Goal: Information Seeking & Learning: Understand process/instructions

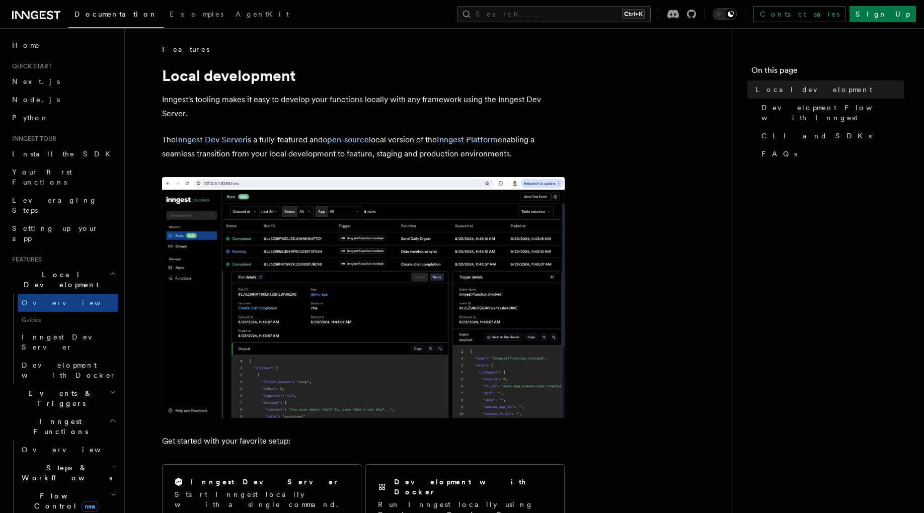
click at [319, 16] on div "Search... Ctrl+K Contact sales Sign Up" at bounding box center [617, 14] width 597 height 16
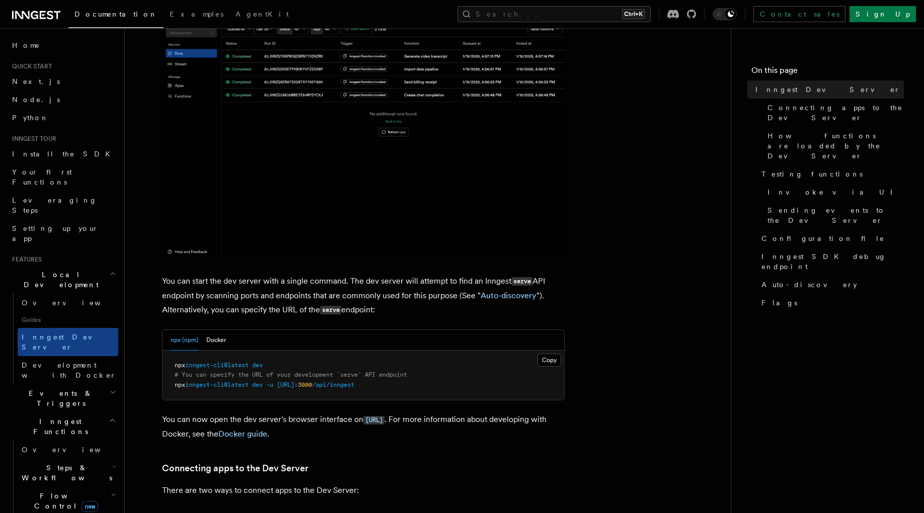
scroll to position [201, 0]
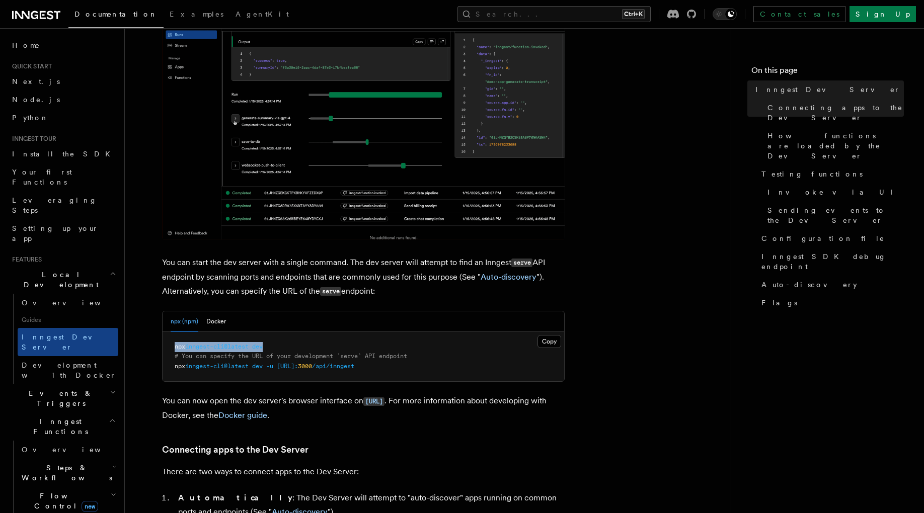
drag, startPoint x: 271, startPoint y: 349, endPoint x: 175, endPoint y: 346, distance: 95.7
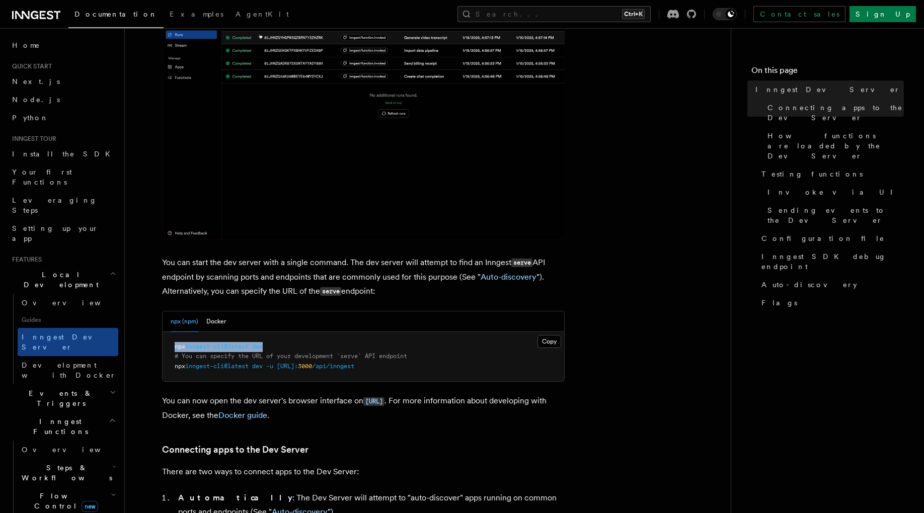
click at [175, 346] on pre "npx inngest-cli@latest dev # You can specify the URL of your development `serve…" at bounding box center [364, 357] width 402 height 50
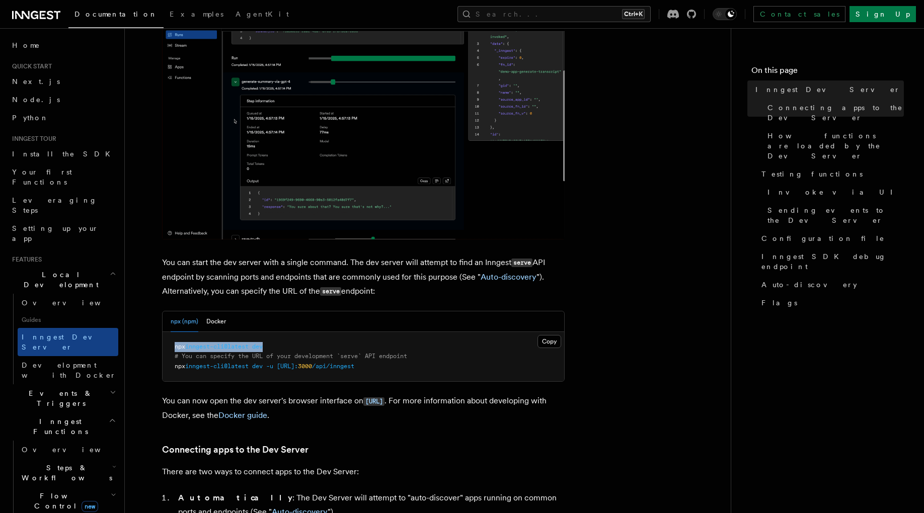
copy span "npx inngest-cli@latest dev"
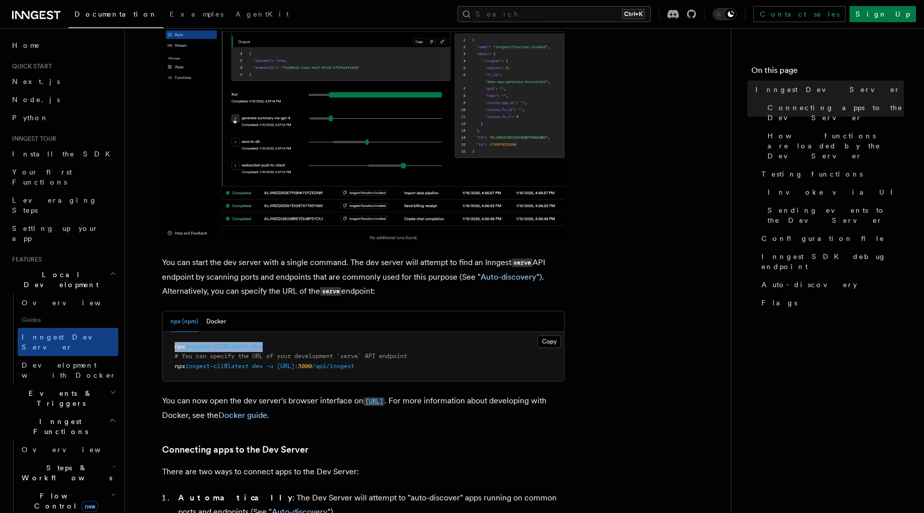
click at [377, 402] on code "[URL]" at bounding box center [373, 402] width 21 height 9
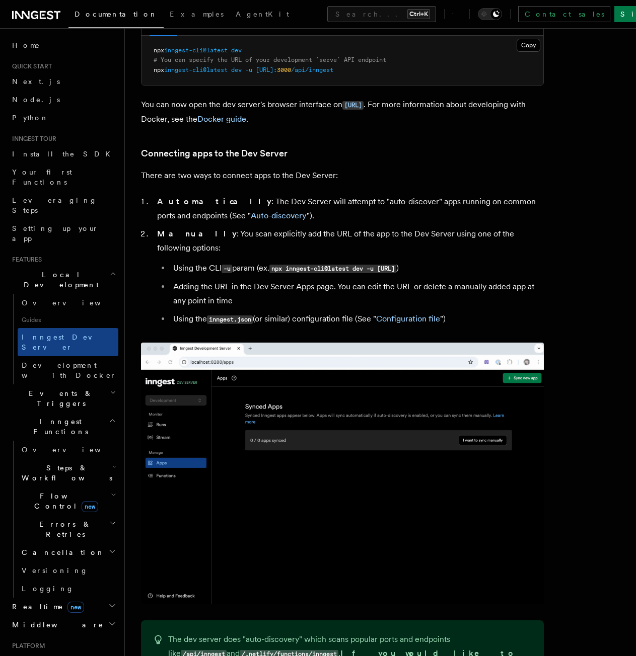
scroll to position [503, 0]
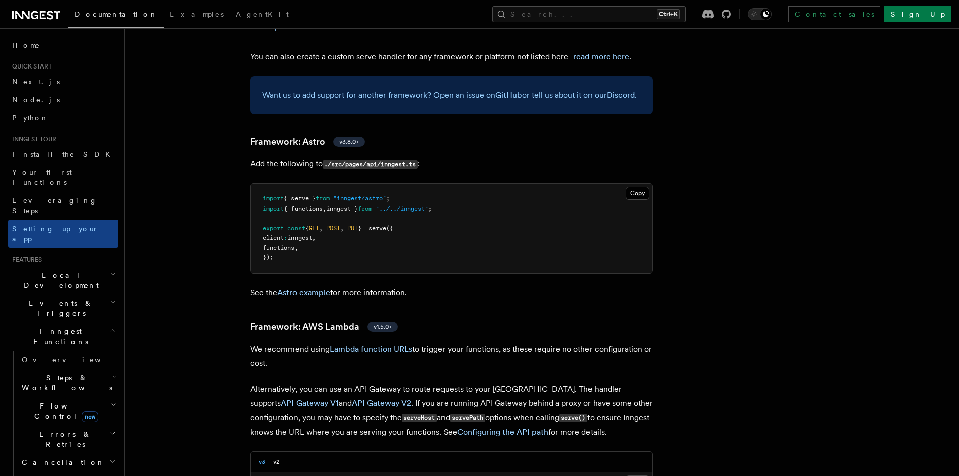
scroll to position [805, 0]
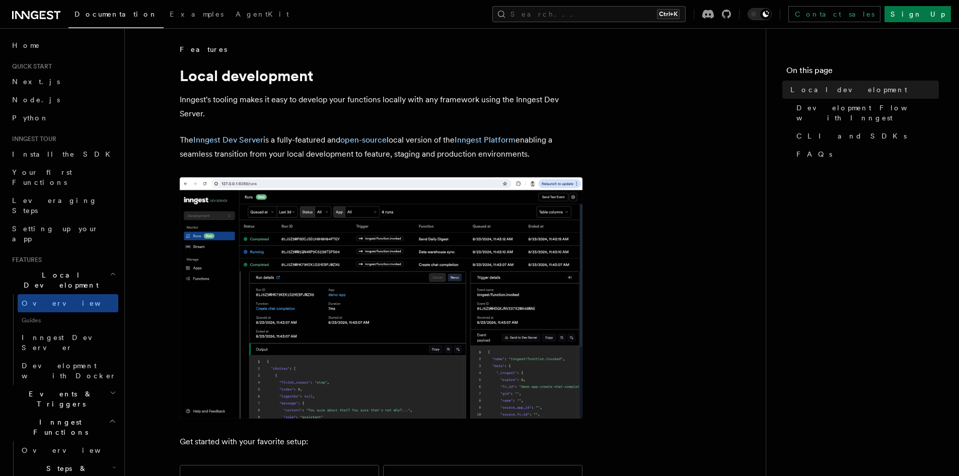
click at [329, 160] on p "The Inngest Dev Server is a fully-featured and open-source local version of the…" at bounding box center [381, 147] width 403 height 28
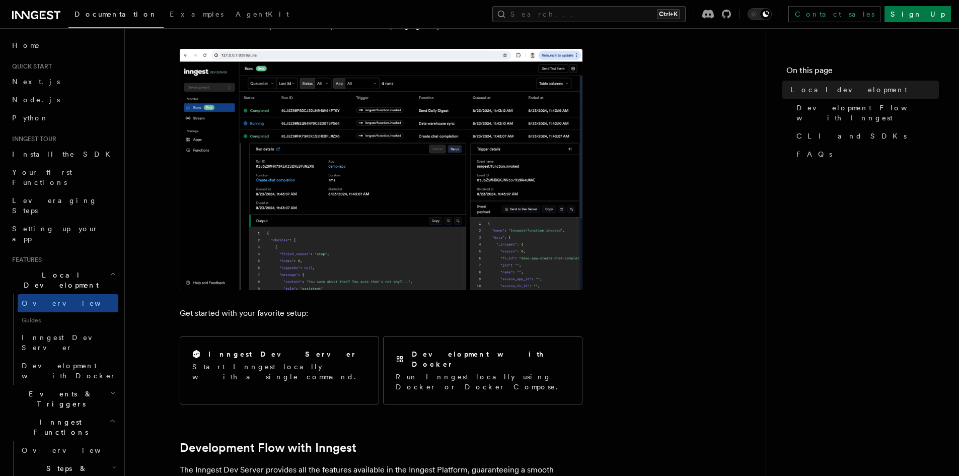
scroll to position [352, 0]
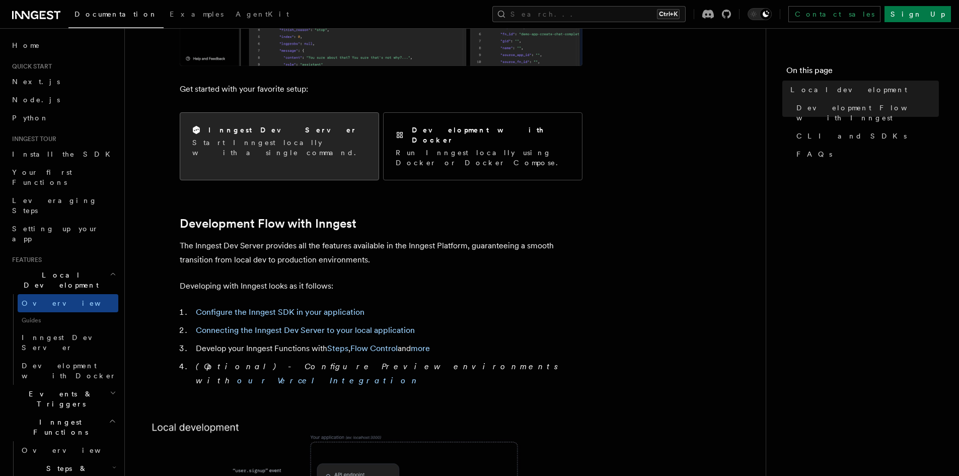
click at [280, 141] on p "Start Inngest locally with a single command." at bounding box center [279, 147] width 174 height 20
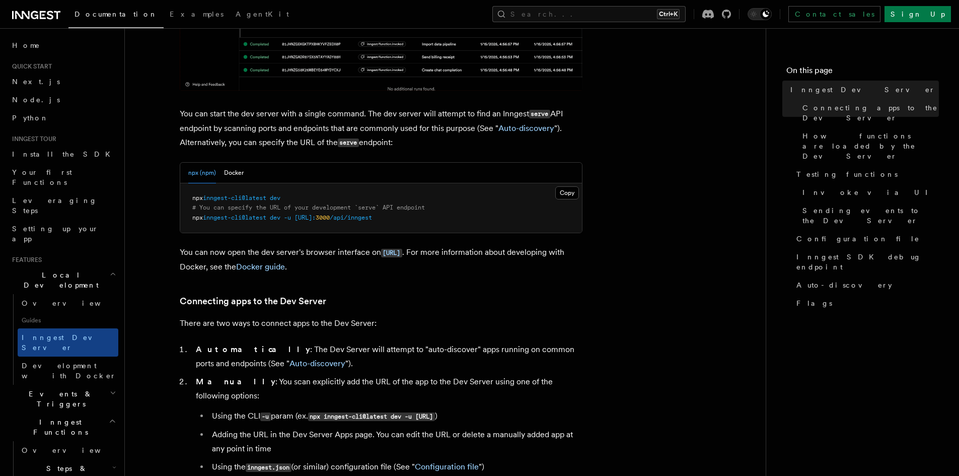
scroll to position [352, 0]
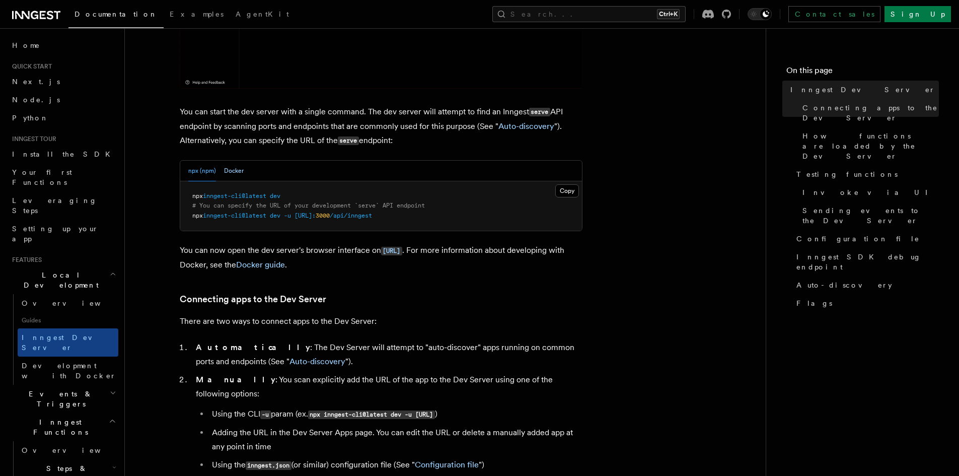
click at [231, 162] on button "Docker" at bounding box center [234, 171] width 20 height 21
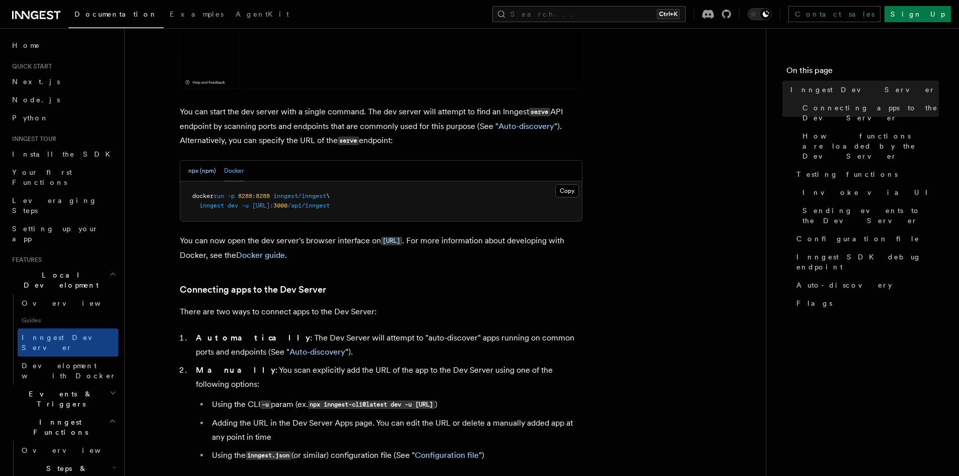
click at [206, 167] on button "npx (npm)" at bounding box center [202, 171] width 28 height 21
